Goal: Task Accomplishment & Management: Manage account settings

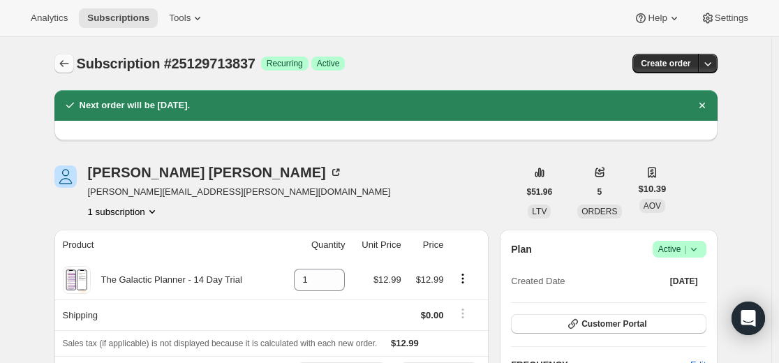
click at [58, 59] on button "Subscriptions" at bounding box center [64, 64] width 20 height 20
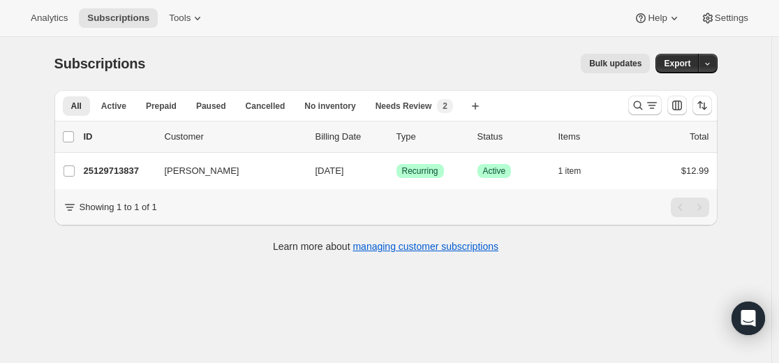
click at [631, 99] on div at bounding box center [670, 105] width 95 height 28
click at [645, 105] on icon "Search and filter results" at bounding box center [638, 105] width 14 height 14
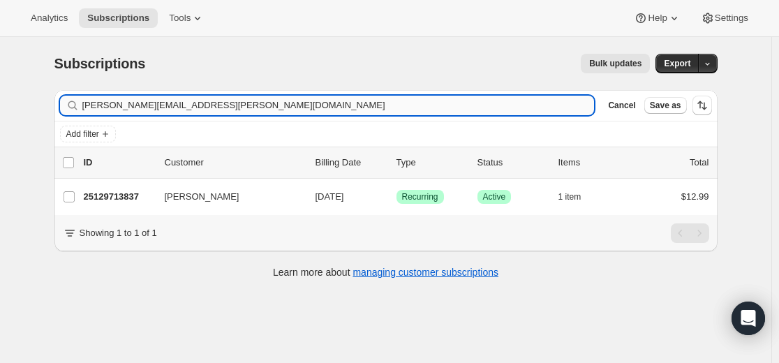
click at [373, 105] on input "[PERSON_NAME][EMAIL_ADDRESS][PERSON_NAME][DOMAIN_NAME]" at bounding box center [338, 106] width 513 height 20
type input "[EMAIL_ADDRESS][DOMAIN_NAME]"
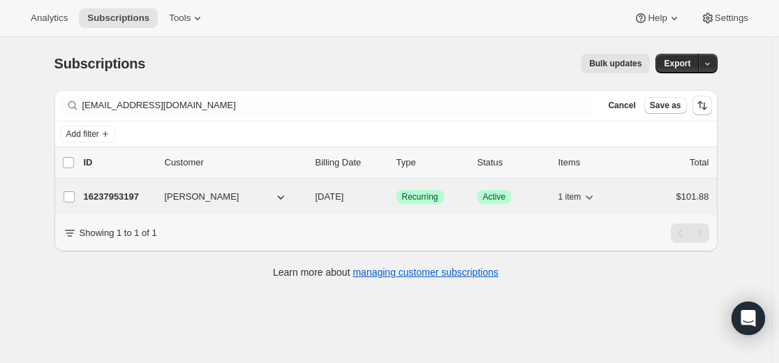
click at [126, 196] on p "16237953197" at bounding box center [119, 197] width 70 height 14
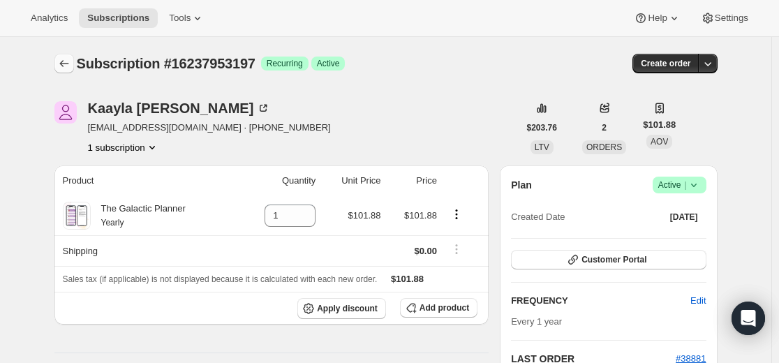
click at [63, 67] on icon "Subscriptions" at bounding box center [64, 64] width 14 height 14
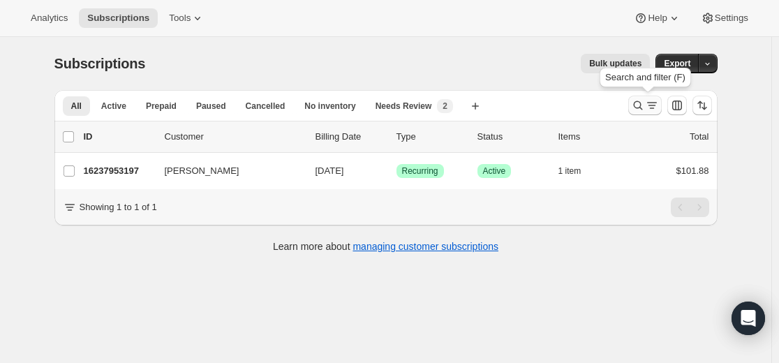
click at [647, 108] on div "Search and filter results" at bounding box center [645, 105] width 28 height 14
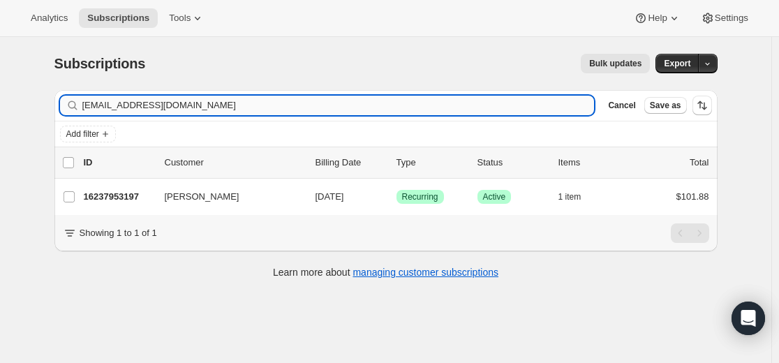
click at [411, 112] on input "[EMAIL_ADDRESS][DOMAIN_NAME]" at bounding box center [338, 106] width 513 height 20
click at [279, 105] on input "[EMAIL_ADDRESS][DOMAIN_NAME]" at bounding box center [325, 106] width 487 height 20
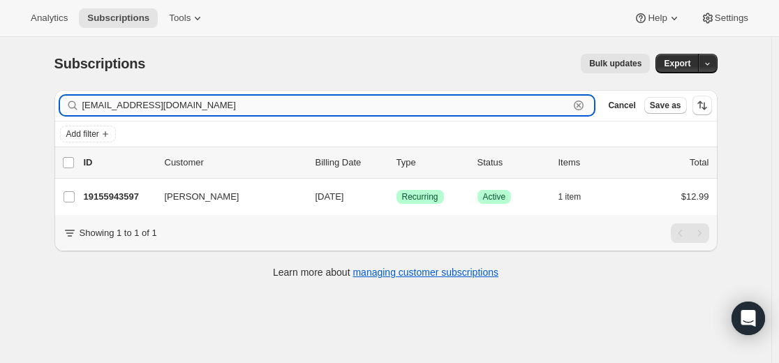
click at [279, 105] on input "[EMAIL_ADDRESS][DOMAIN_NAME]" at bounding box center [325, 106] width 487 height 20
paste input "[EMAIL_ADDRESS]"
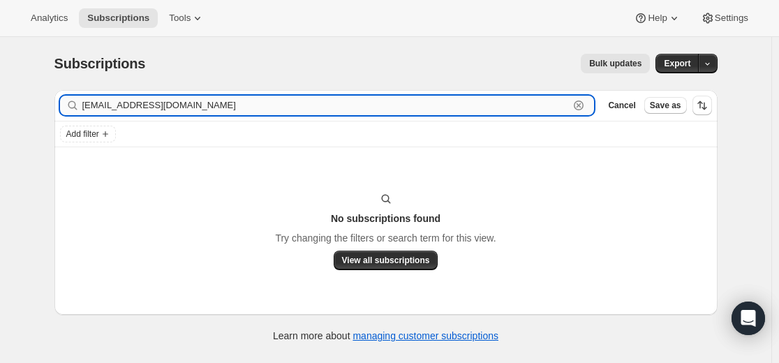
click at [237, 110] on input "[EMAIL_ADDRESS][DOMAIN_NAME]" at bounding box center [325, 106] width 487 height 20
click at [238, 110] on input "[EMAIL_ADDRESS][DOMAIN_NAME]" at bounding box center [325, 106] width 487 height 20
paste input "16230645933"
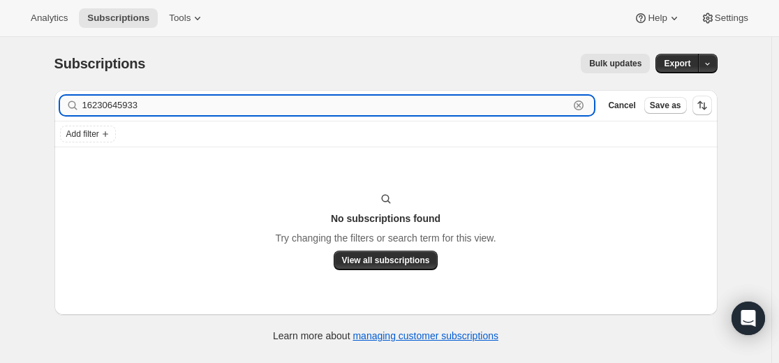
type input "16230645933"
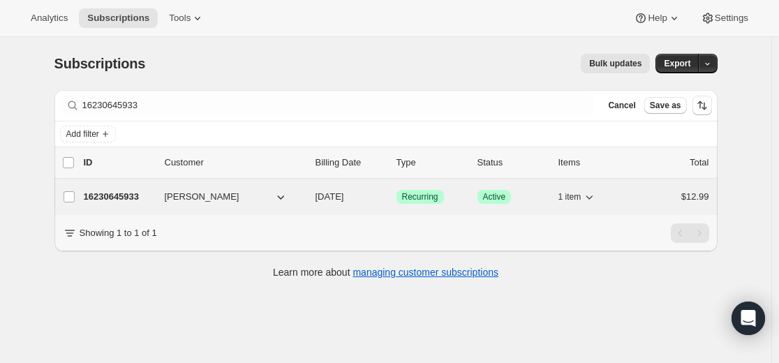
click at [131, 192] on p "16230645933" at bounding box center [119, 197] width 70 height 14
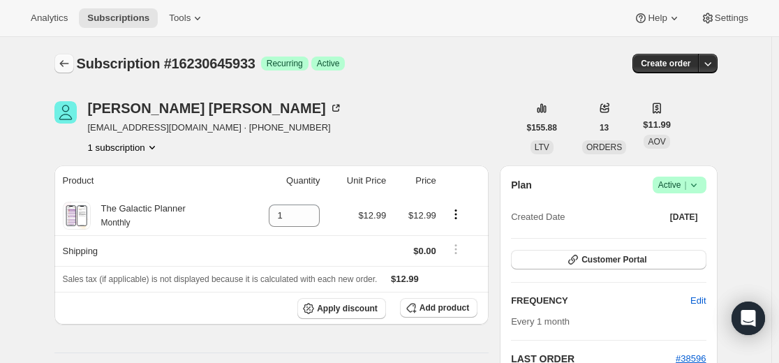
click at [68, 64] on icon "Subscriptions" at bounding box center [64, 64] width 14 height 14
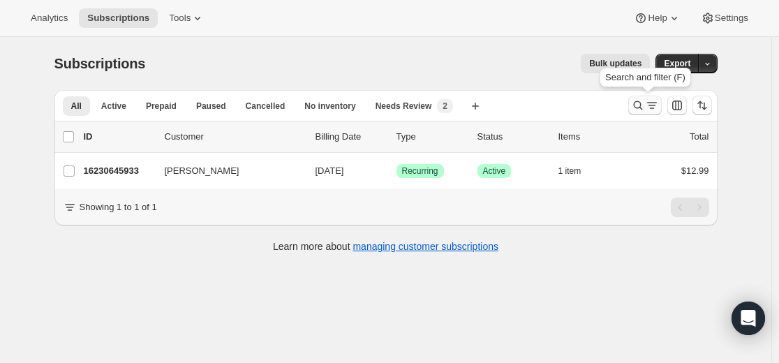
click at [637, 106] on icon "Search and filter results" at bounding box center [638, 105] width 14 height 14
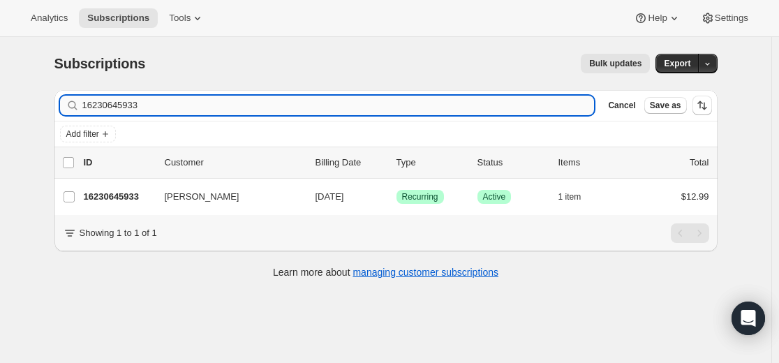
click at [448, 106] on input "16230645933" at bounding box center [338, 106] width 513 height 20
type input "[EMAIL_ADDRESS][DOMAIN_NAME]"
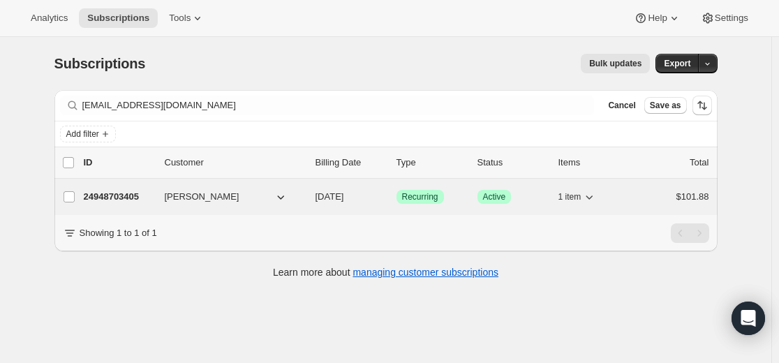
click at [135, 195] on p "24948703405" at bounding box center [119, 197] width 70 height 14
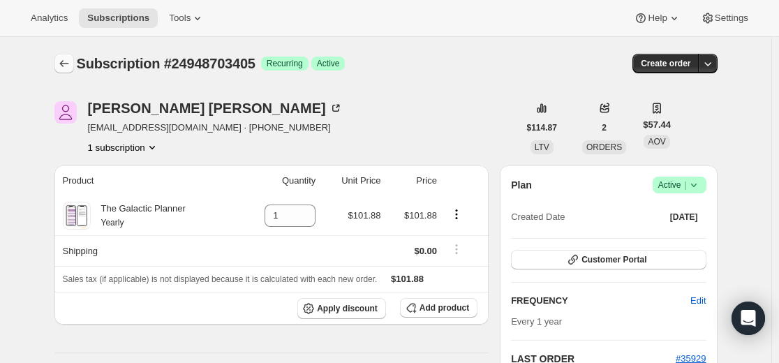
click at [71, 66] on icon "Subscriptions" at bounding box center [64, 64] width 14 height 14
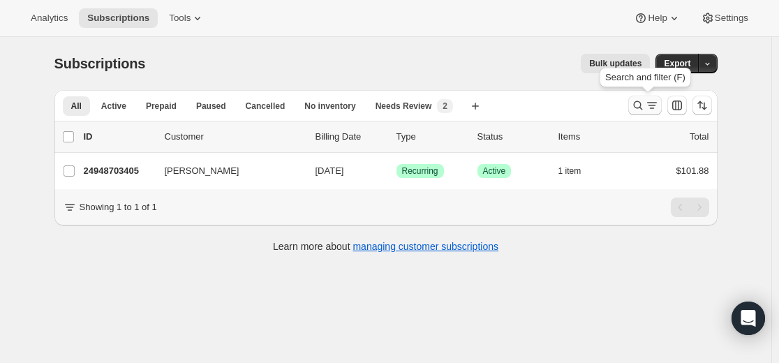
click at [638, 105] on icon "Search and filter results" at bounding box center [638, 105] width 14 height 14
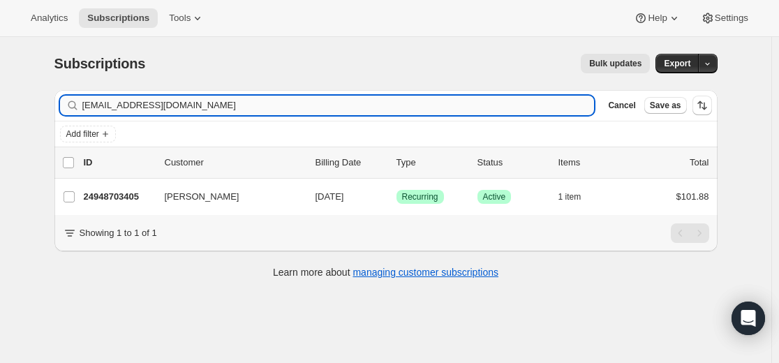
click at [492, 98] on input "[EMAIL_ADDRESS][DOMAIN_NAME]" at bounding box center [338, 106] width 513 height 20
type input "[EMAIL_ADDRESS][DOMAIN_NAME]"
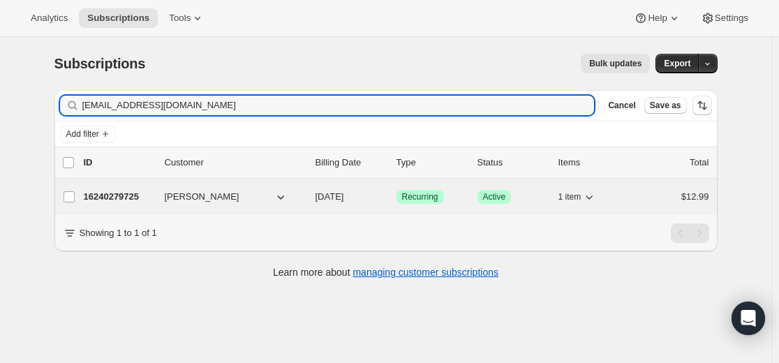
click at [132, 196] on p "16240279725" at bounding box center [119, 197] width 70 height 14
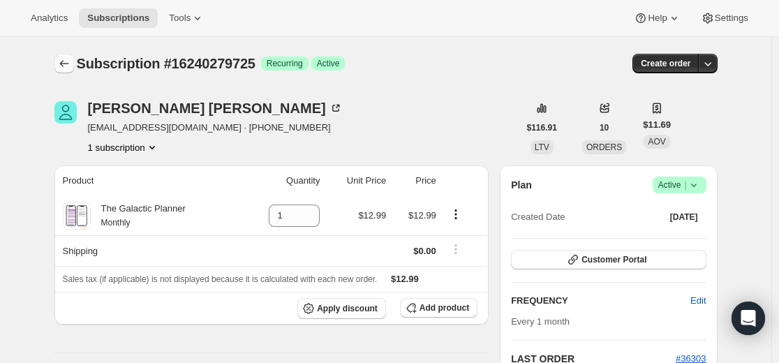
click at [69, 66] on icon "Subscriptions" at bounding box center [64, 64] width 14 height 14
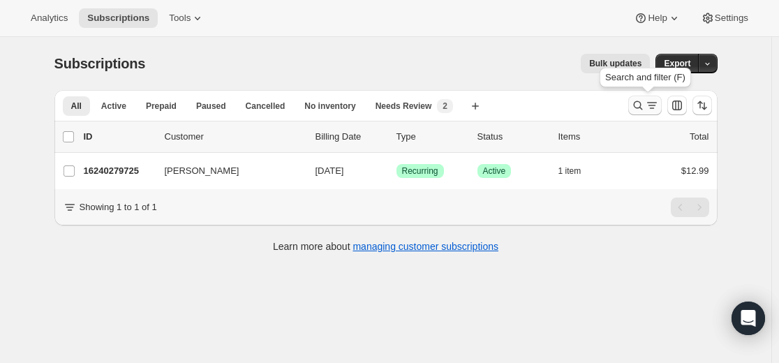
click at [635, 108] on icon "Search and filter results" at bounding box center [638, 105] width 14 height 14
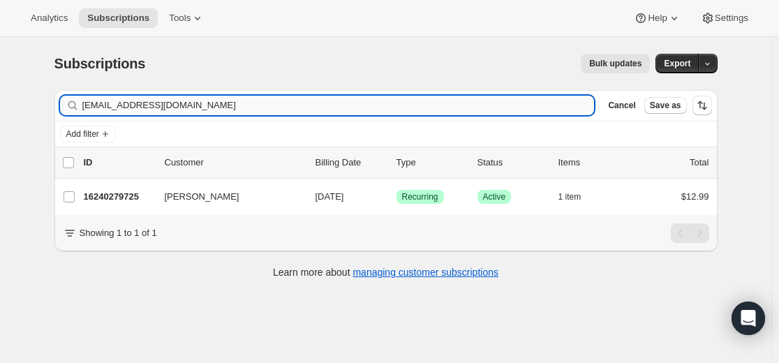
click at [427, 106] on input "[EMAIL_ADDRESS][DOMAIN_NAME]" at bounding box center [338, 106] width 513 height 20
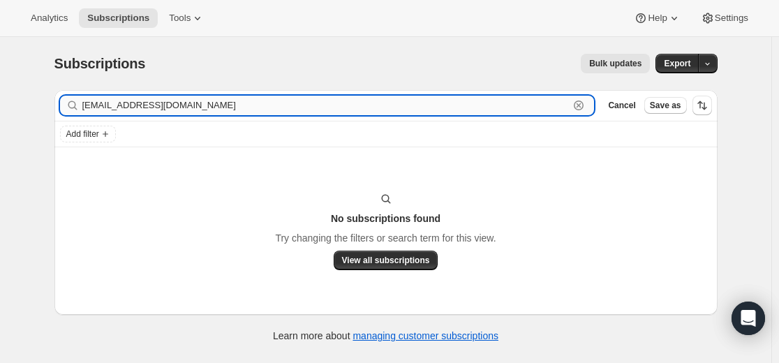
click at [309, 103] on input "[EMAIL_ADDRESS][DOMAIN_NAME]" at bounding box center [325, 106] width 487 height 20
paste input "19411796141"
type input "19411796141"
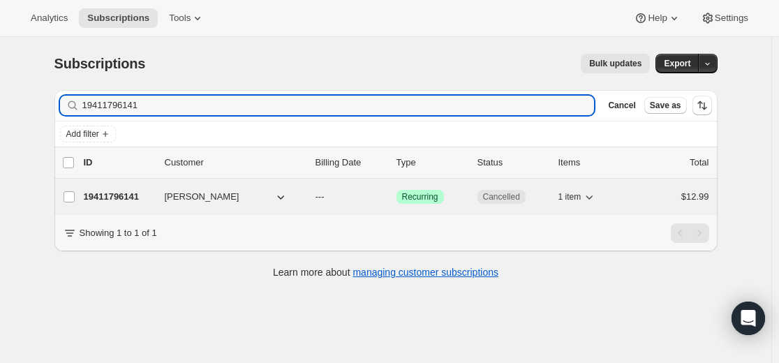
click at [128, 196] on p "19411796141" at bounding box center [119, 197] width 70 height 14
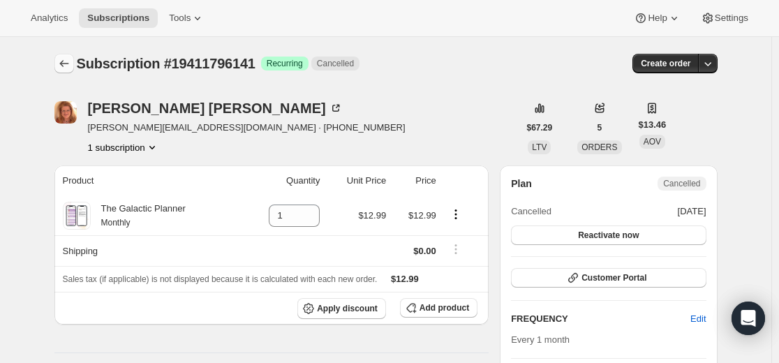
click at [67, 62] on icon "Subscriptions" at bounding box center [64, 64] width 14 height 14
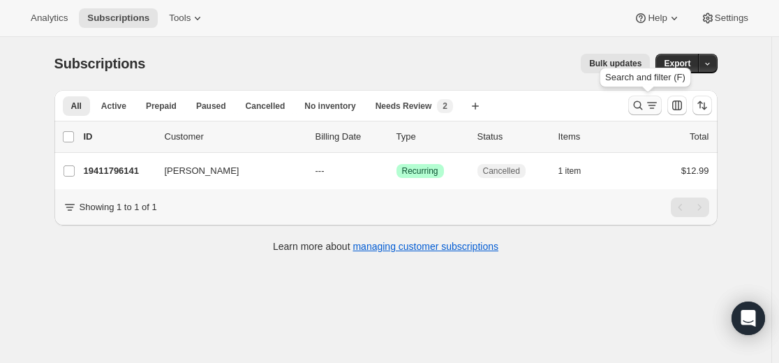
click at [640, 106] on icon "Search and filter results" at bounding box center [638, 105] width 14 height 14
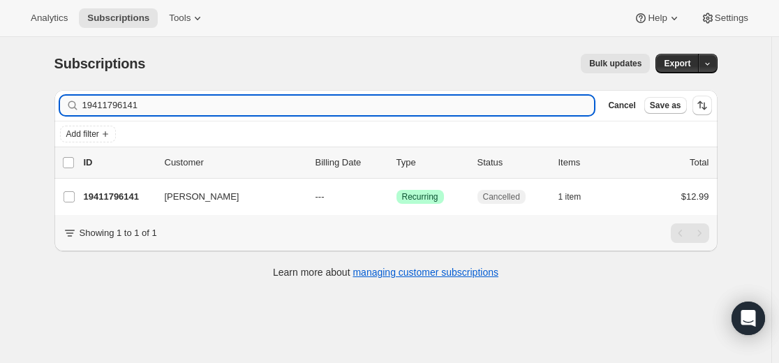
click at [503, 107] on input "19411796141" at bounding box center [338, 106] width 513 height 20
type input "[EMAIL_ADDRESS][DOMAIN_NAME]"
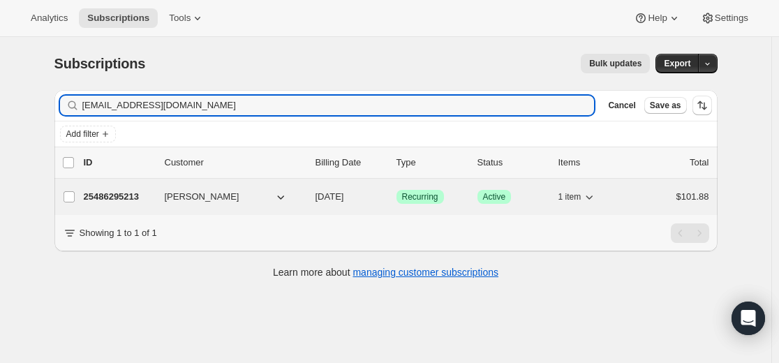
click at [133, 199] on p "25486295213" at bounding box center [119, 197] width 70 height 14
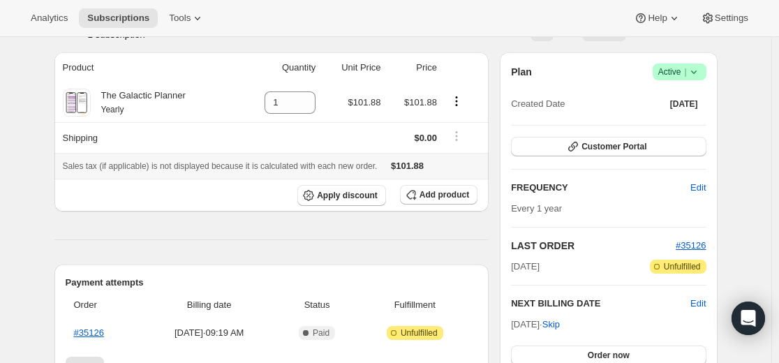
scroll to position [140, 0]
